Goal: Transaction & Acquisition: Purchase product/service

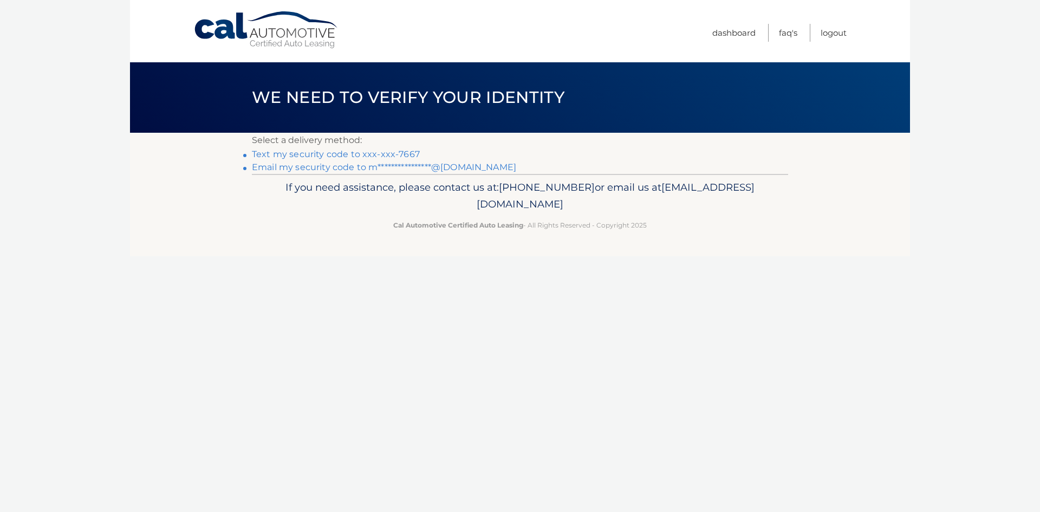
click at [412, 152] on link "Text my security code to xxx-xxx-7667" at bounding box center [336, 154] width 168 height 10
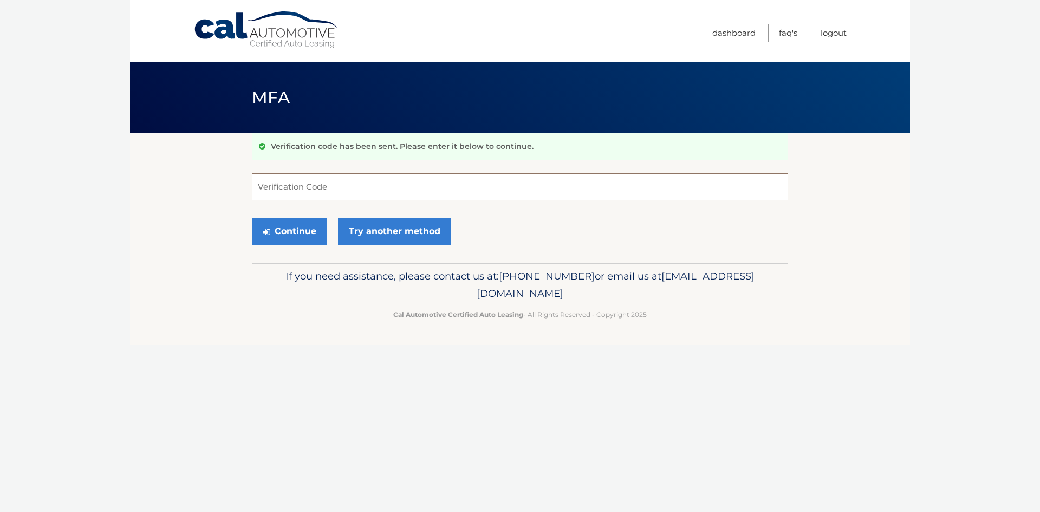
click at [317, 188] on input "Verification Code" at bounding box center [520, 186] width 536 height 27
type input "363686"
click at [276, 229] on button "Continue" at bounding box center [289, 231] width 75 height 27
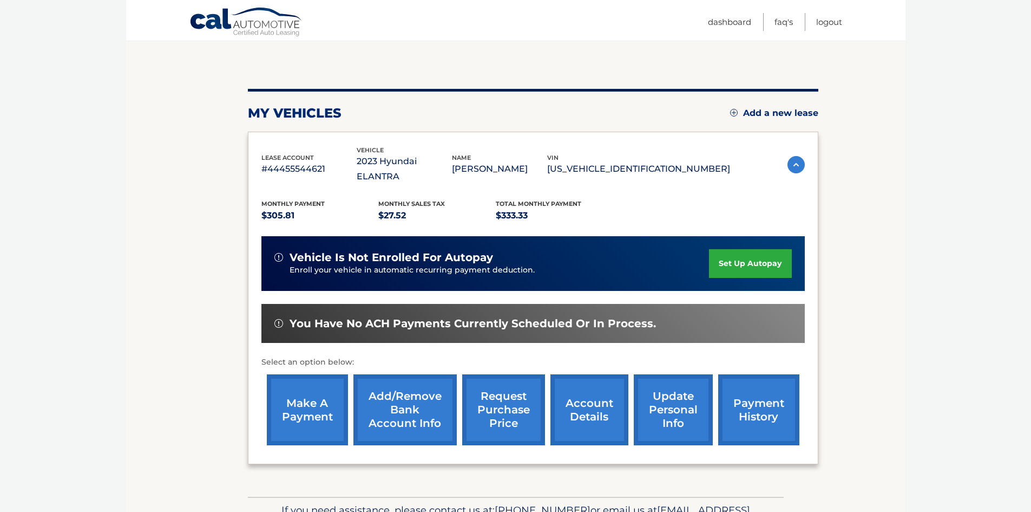
scroll to position [93, 0]
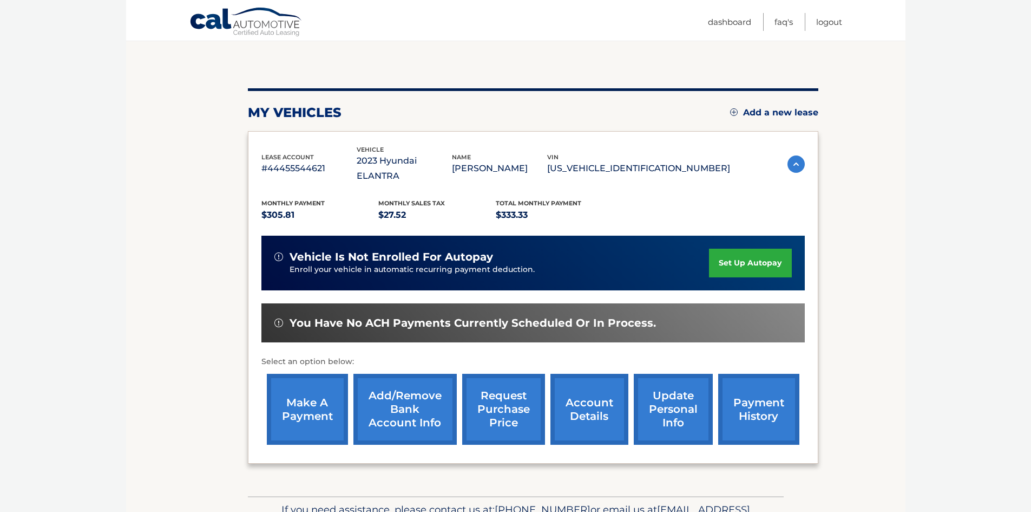
click at [314, 383] on link "make a payment" at bounding box center [307, 409] width 81 height 71
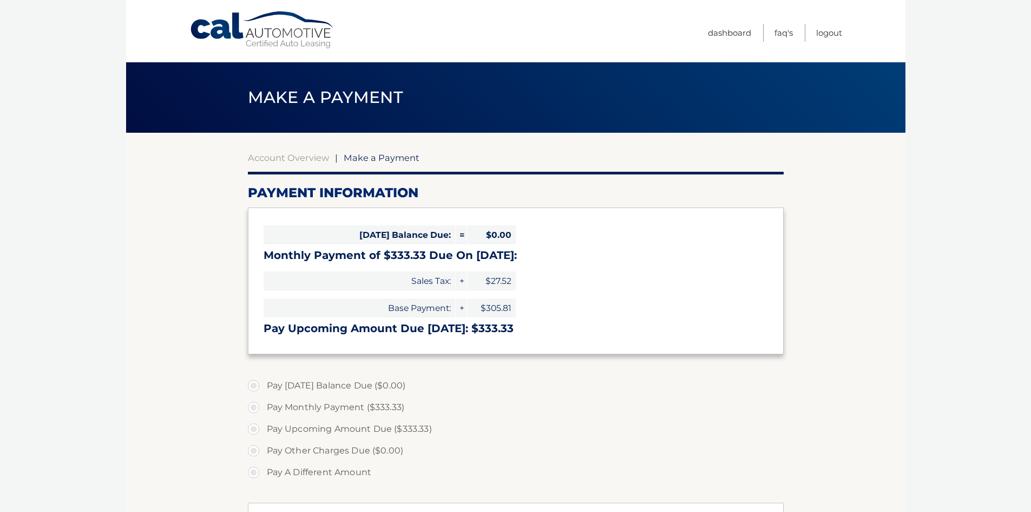
select select "OTY5NTFhYTQtMjJiNS00YzFkLTlhZDItZGRiNDc3YTgzMmZi"
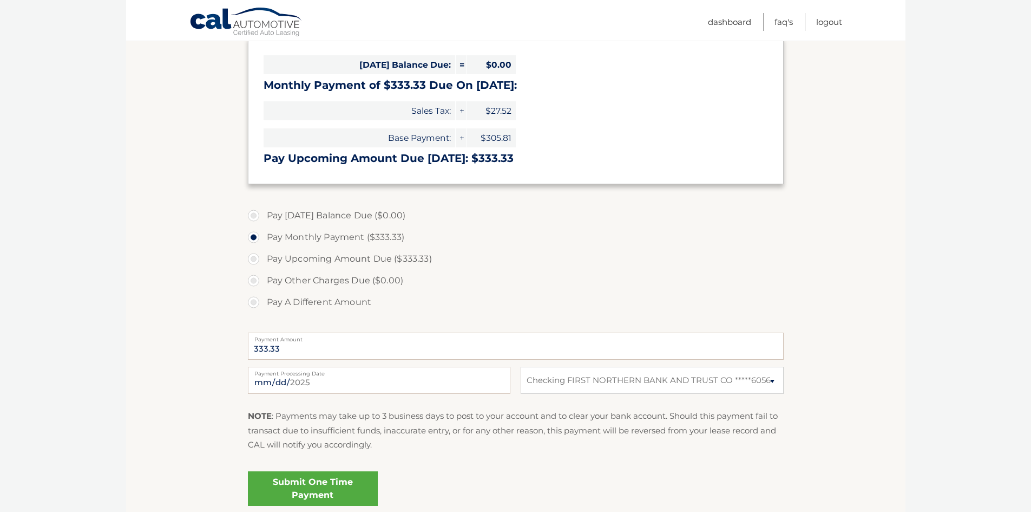
scroll to position [171, 0]
click at [337, 375] on input "2025-09-01" at bounding box center [379, 379] width 263 height 27
type input "2025-09-22"
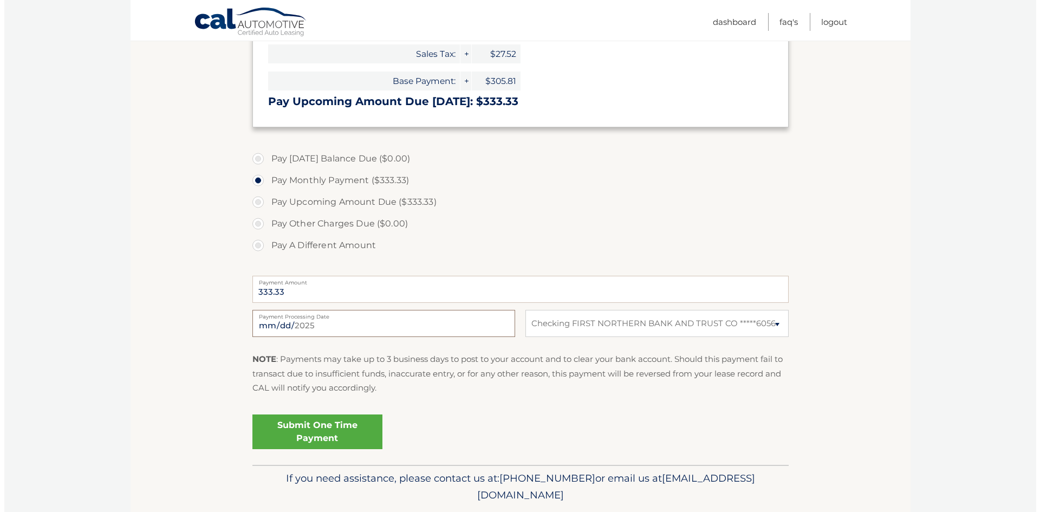
scroll to position [227, 0]
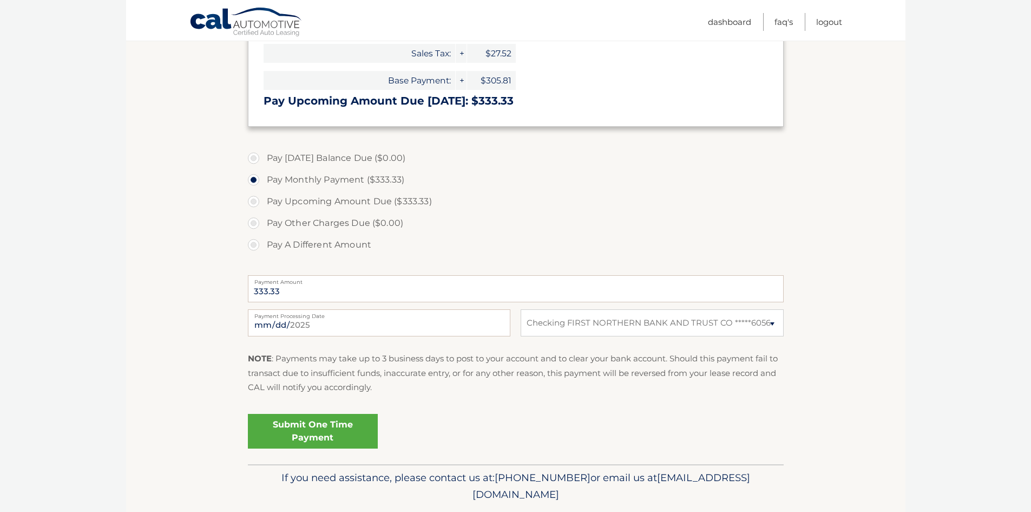
click at [334, 423] on link "Submit One Time Payment" at bounding box center [313, 431] width 130 height 35
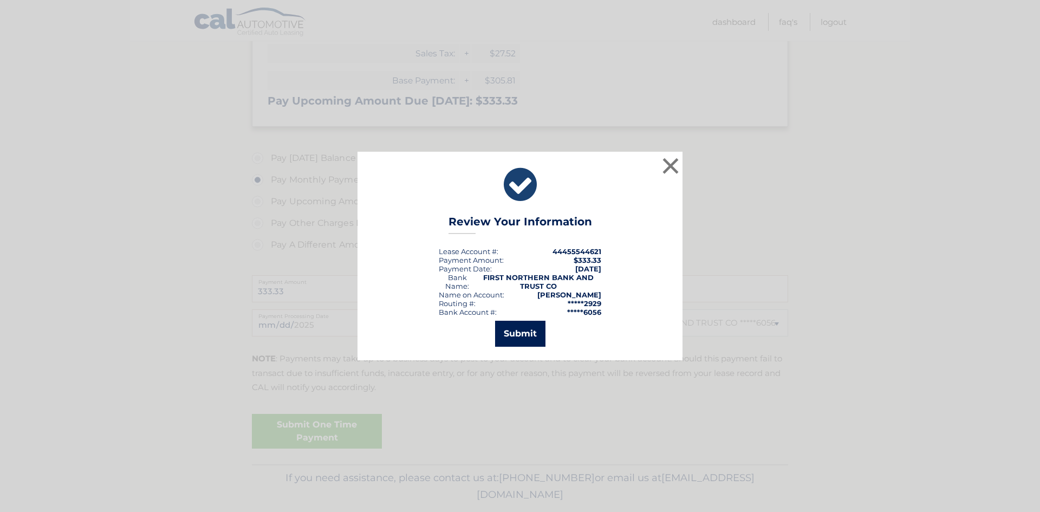
click at [512, 333] on button "Submit" at bounding box center [520, 334] width 50 height 26
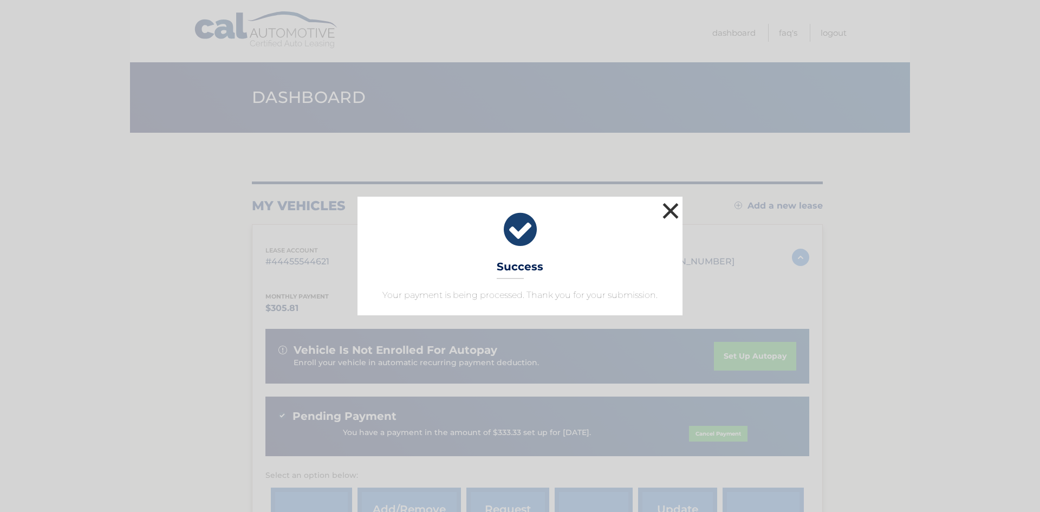
click at [676, 208] on button "×" at bounding box center [670, 211] width 22 height 22
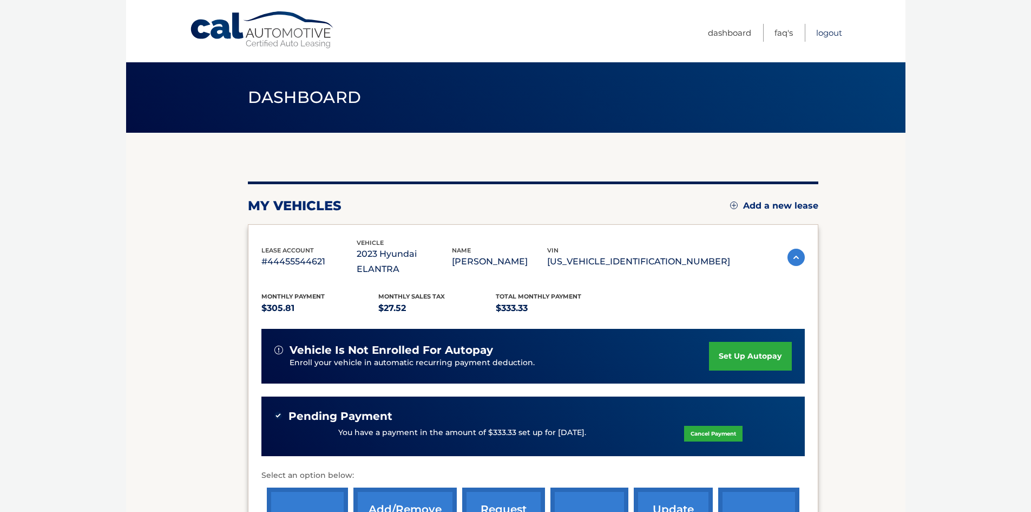
click at [825, 31] on link "Logout" at bounding box center [829, 33] width 26 height 18
